Goal: Task Accomplishment & Management: Manage account settings

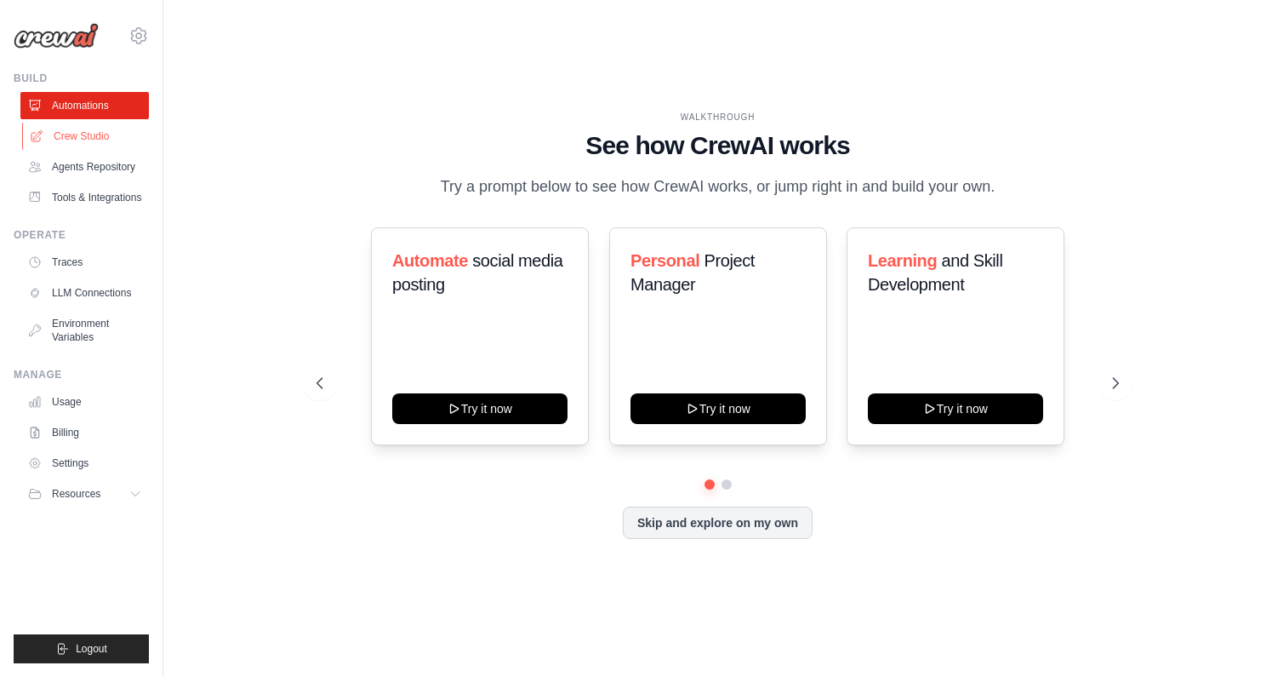
click at [79, 136] on link "Crew Studio" at bounding box center [86, 136] width 129 height 27
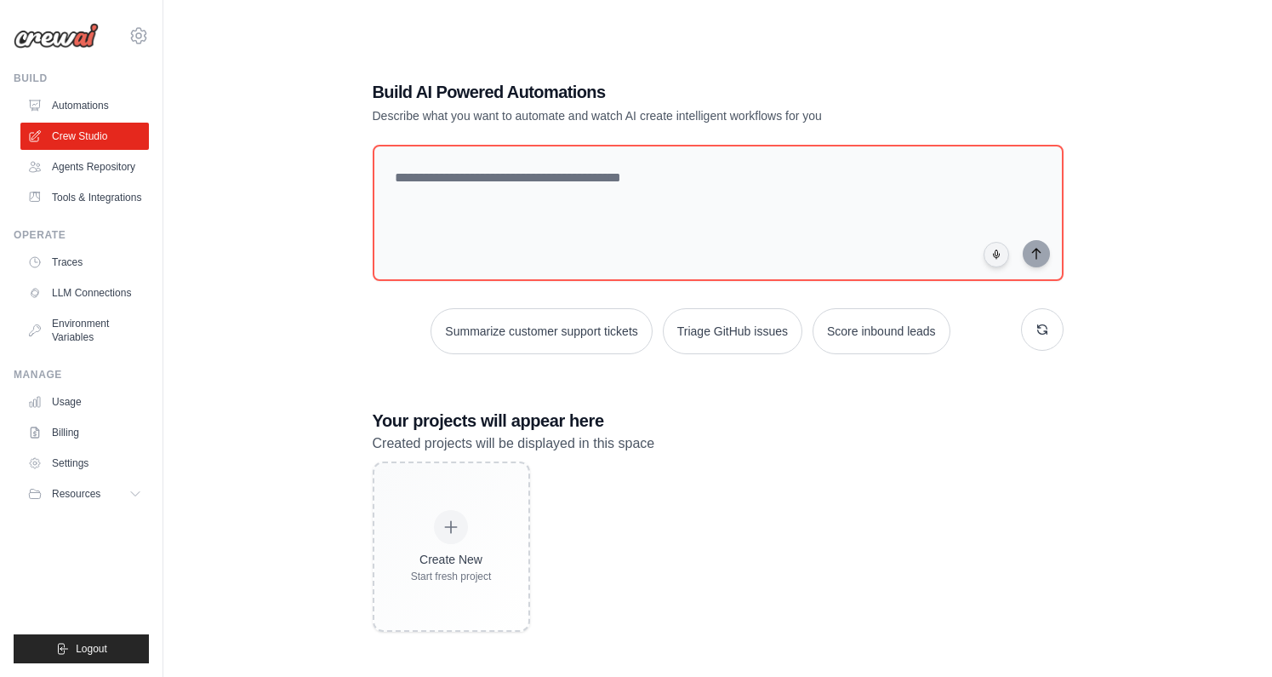
click at [251, 380] on div "Build AI Powered Automations Describe what you want to automate and watch AI cr…" at bounding box center [718, 355] width 1054 height 677
click at [140, 36] on icon at bounding box center [139, 36] width 20 height 20
click at [177, 106] on span "Settings" at bounding box center [213, 105] width 134 height 17
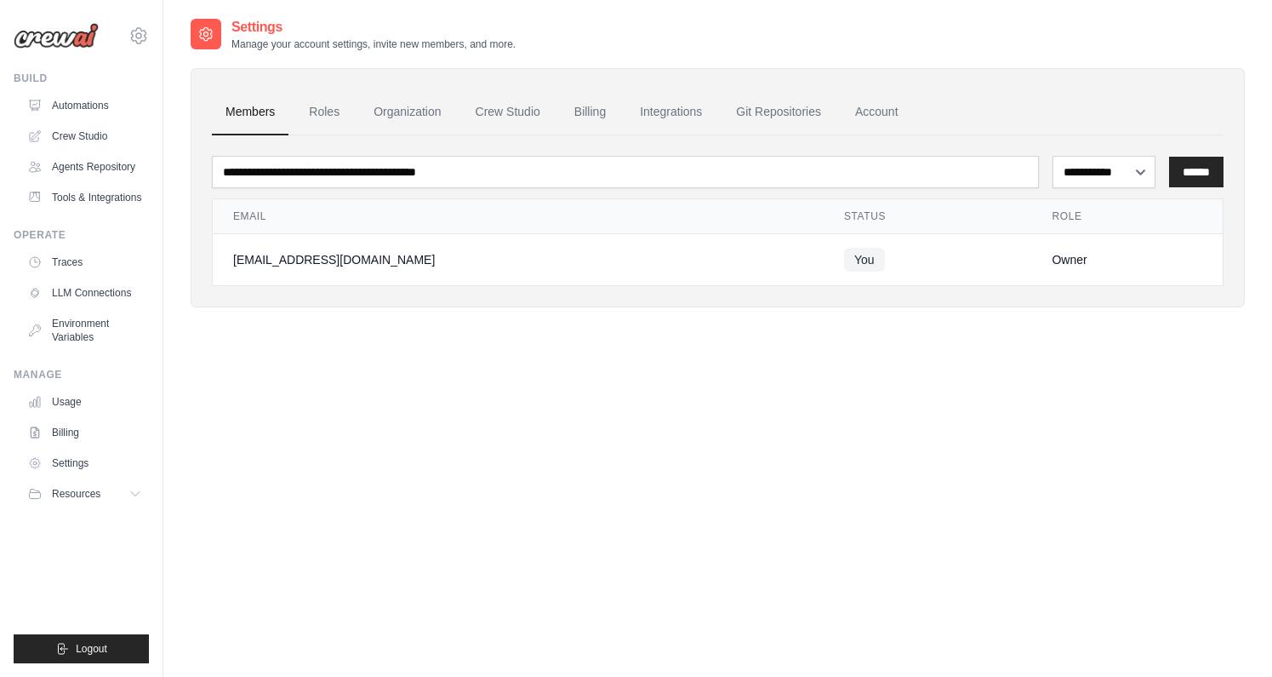
click at [33, 41] on img at bounding box center [56, 36] width 85 height 26
